Goal: Navigation & Orientation: Go to known website

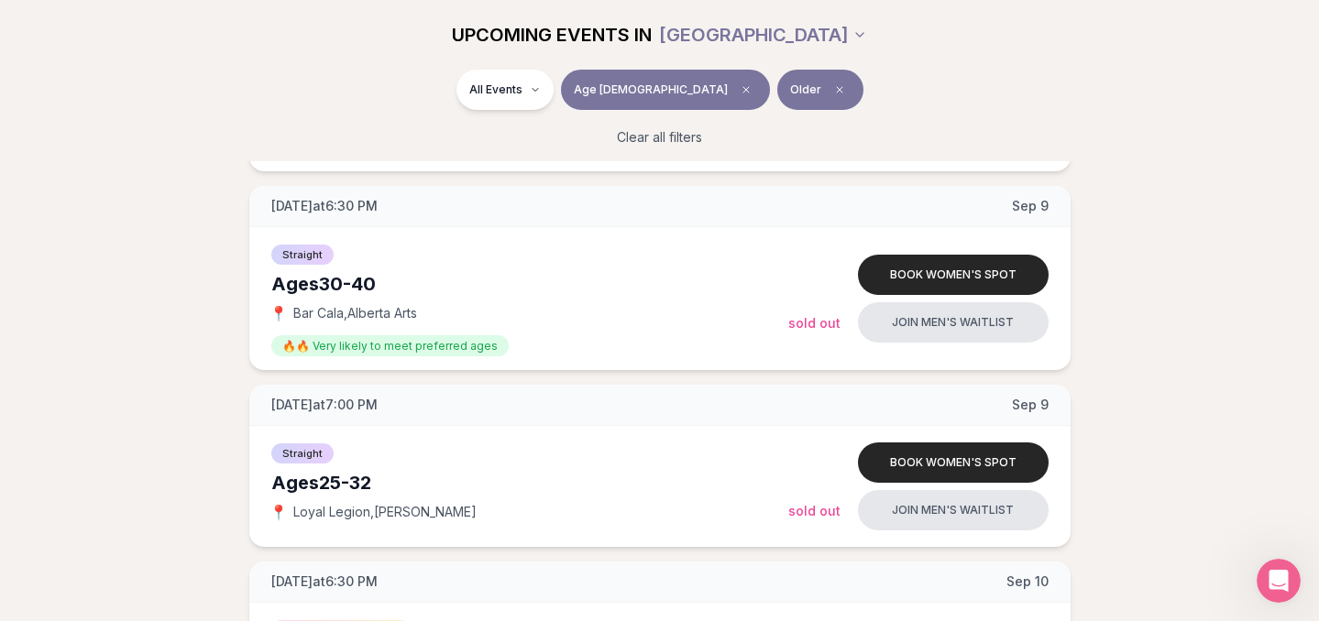
scroll to position [1970, 0]
